Goal: Find specific page/section: Find specific page/section

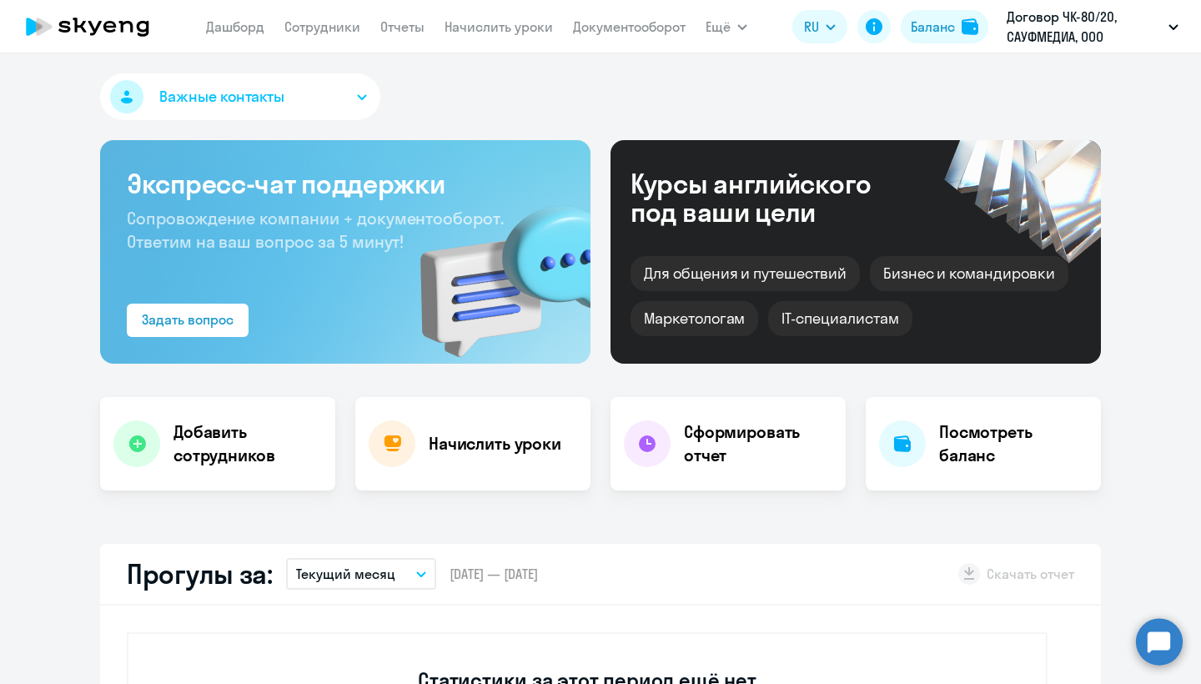
select select "30"
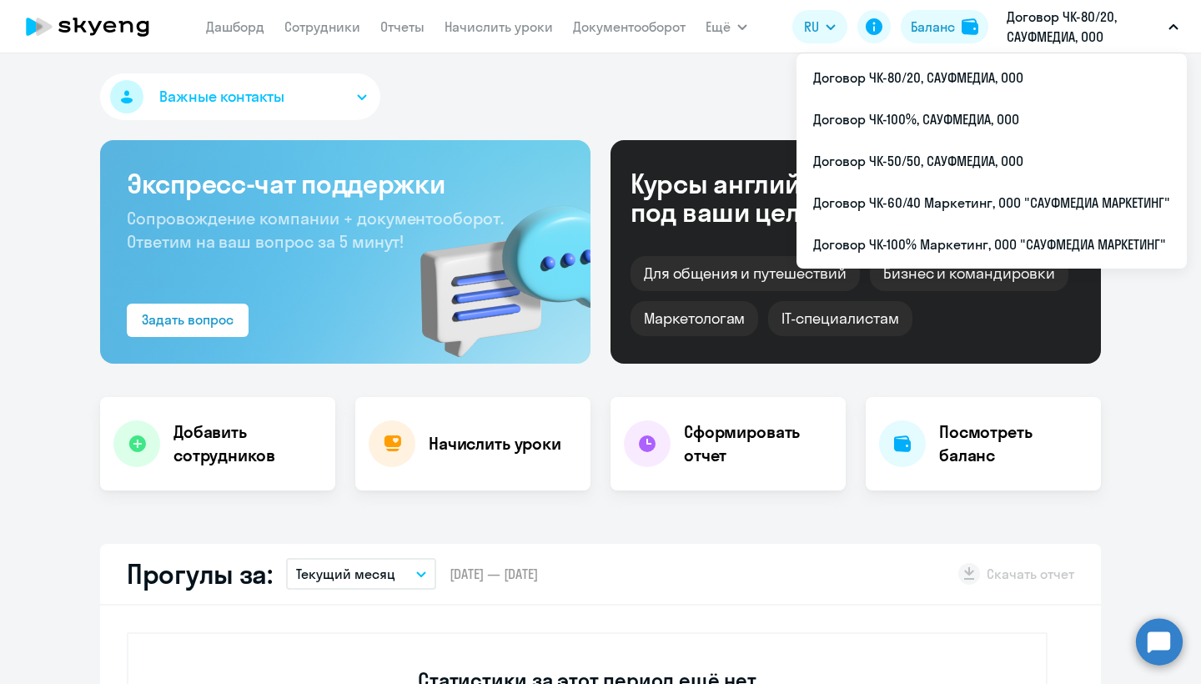
click at [1100, 20] on p "Договор ЧК-80/20, САУФМЕДИА, ООО" at bounding box center [1084, 27] width 155 height 40
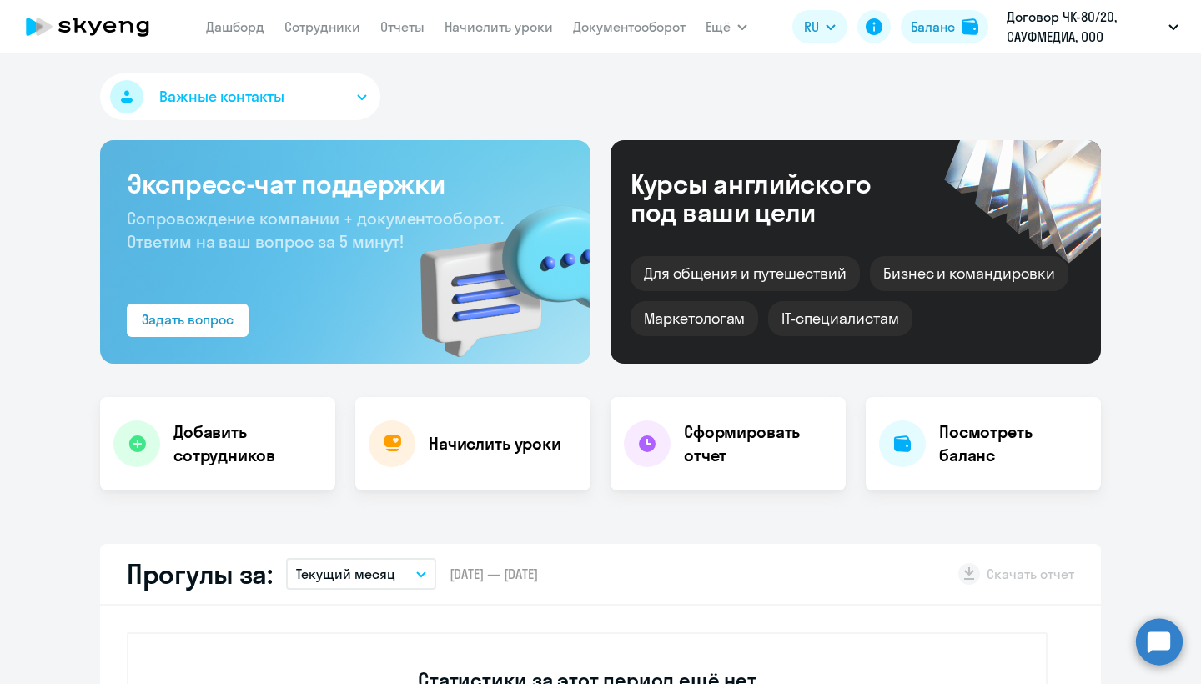
click at [1100, 20] on p "Договор ЧК-80/20, САУФМЕДИА, ООО" at bounding box center [1084, 27] width 155 height 40
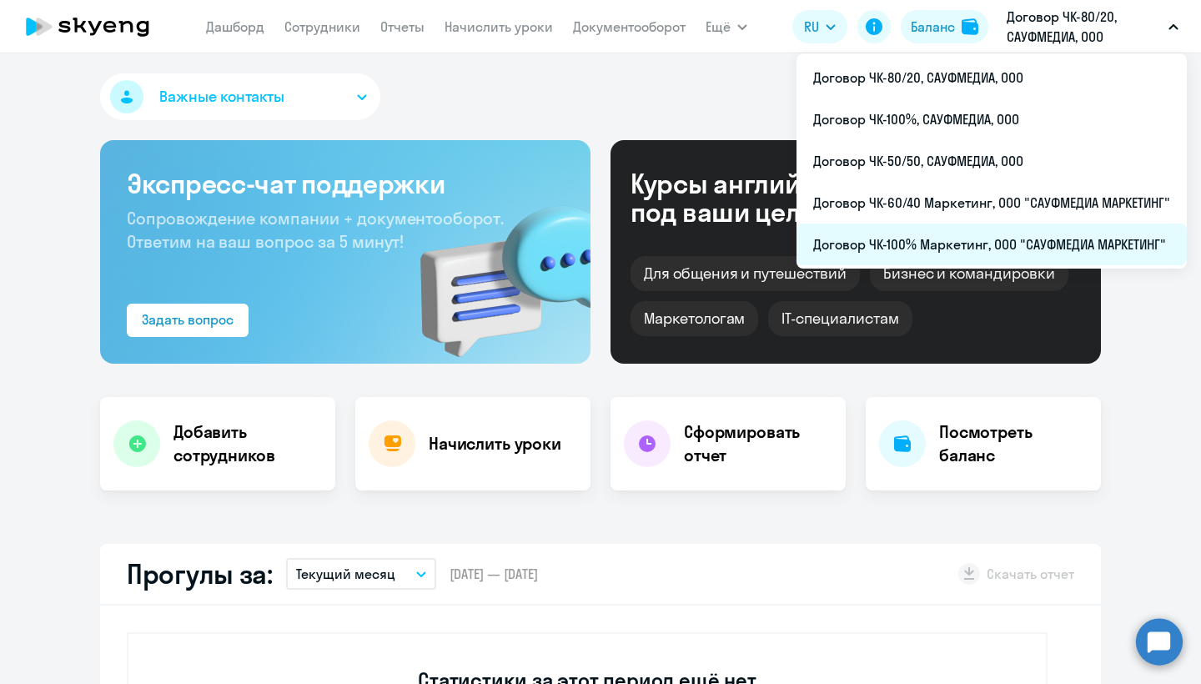
click at [1058, 233] on li "Договор ЧК-100% Маркетинг, ООО "САУФМЕДИА МАРКЕТИНГ"" at bounding box center [992, 245] width 390 height 42
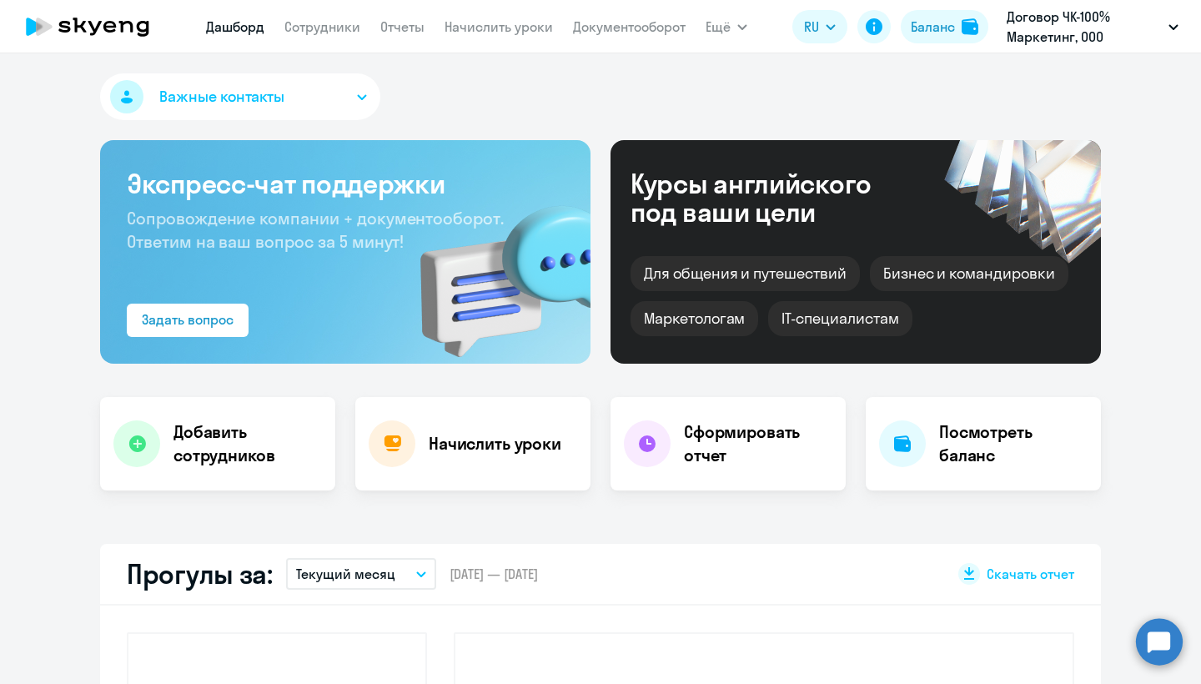
select select "30"
click at [345, 34] on link "Сотрудники" at bounding box center [322, 26] width 76 height 17
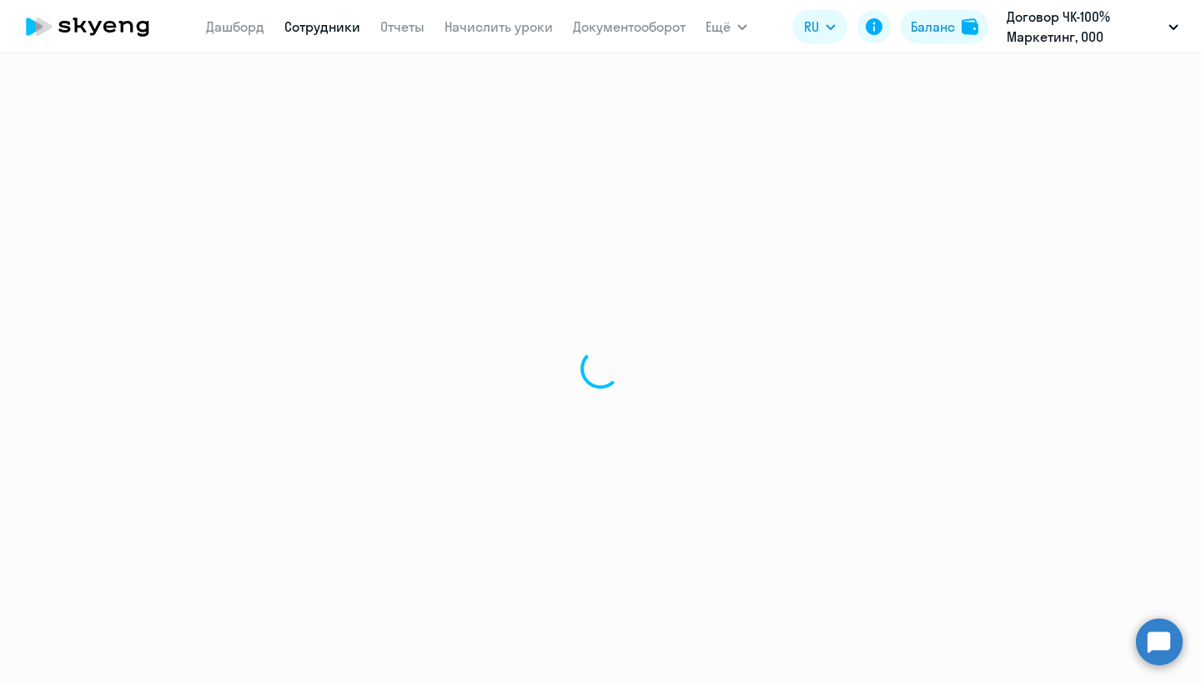
select select "30"
